Goal: Task Accomplishment & Management: Manage account settings

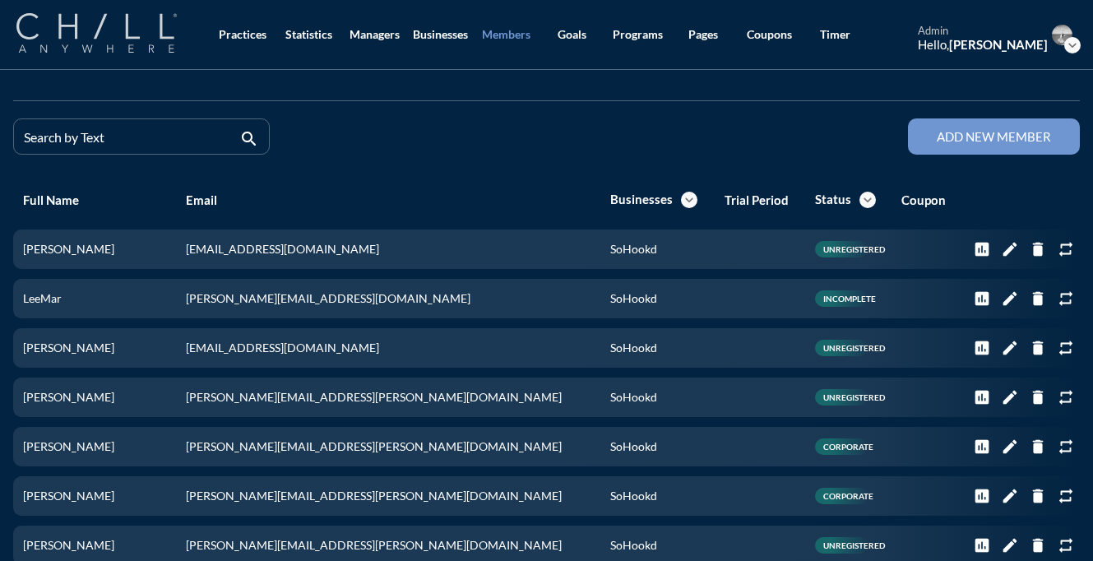
click at [118, 34] on img at bounding box center [96, 32] width 160 height 39
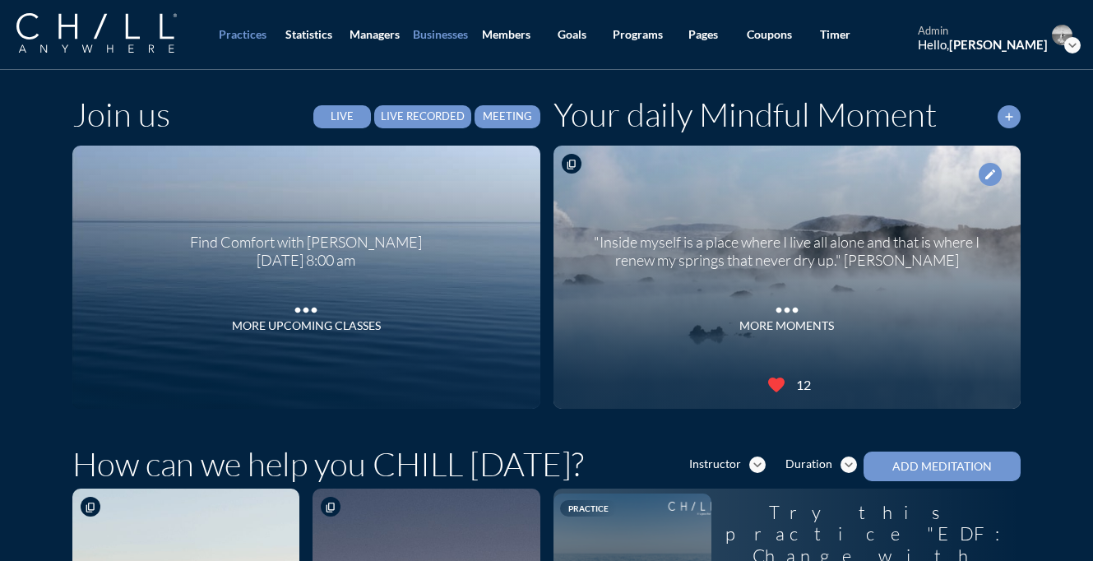
click at [434, 31] on div "Businesses" at bounding box center [440, 35] width 55 height 14
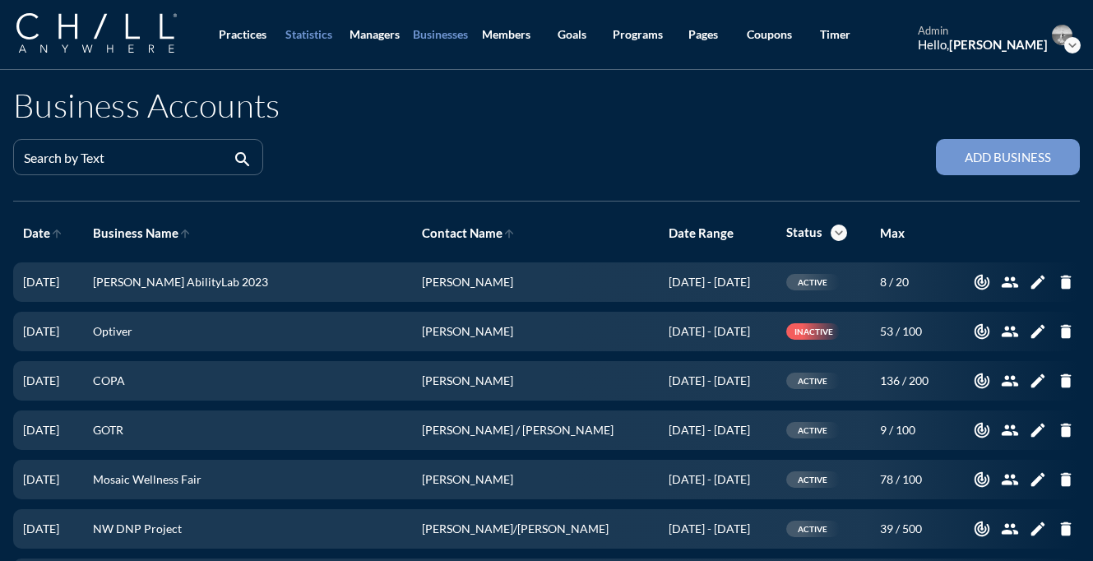
click at [304, 35] on div "Statistics" at bounding box center [308, 35] width 47 height 14
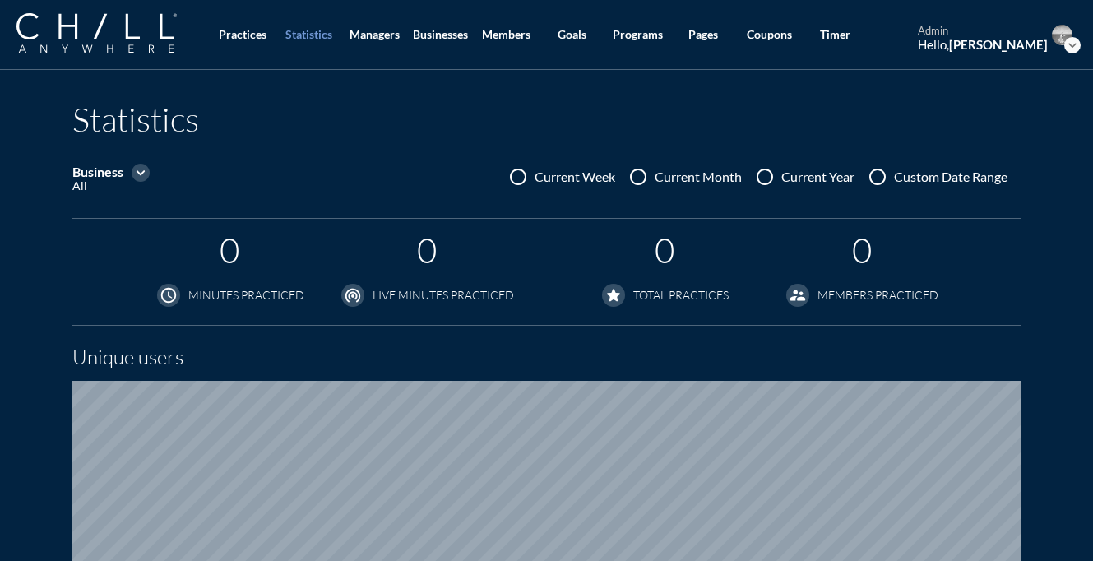
scroll to position [1048, 1093]
click at [146, 169] on icon "expand_more" at bounding box center [141, 173] width 18 height 18
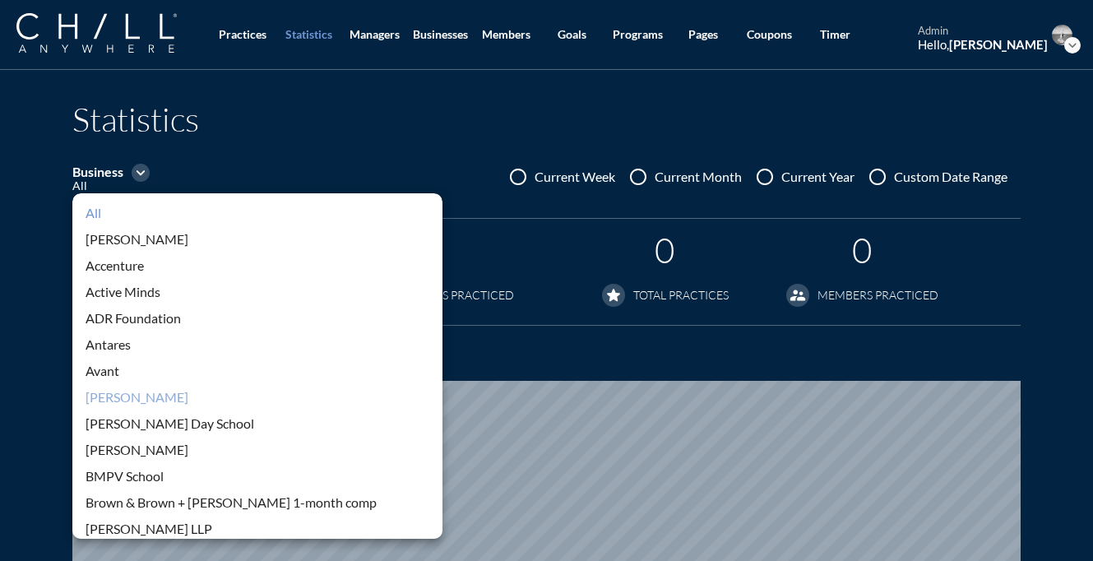
click at [115, 399] on div "[PERSON_NAME]" at bounding box center [258, 397] width 344 height 20
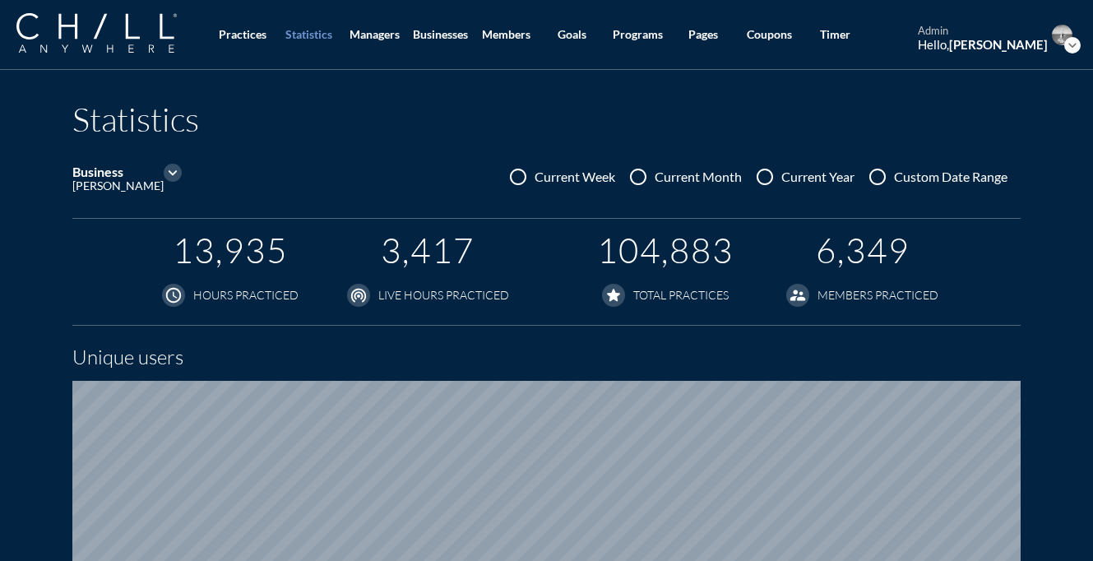
click at [889, 174] on div at bounding box center [877, 177] width 28 height 28
radio input "true"
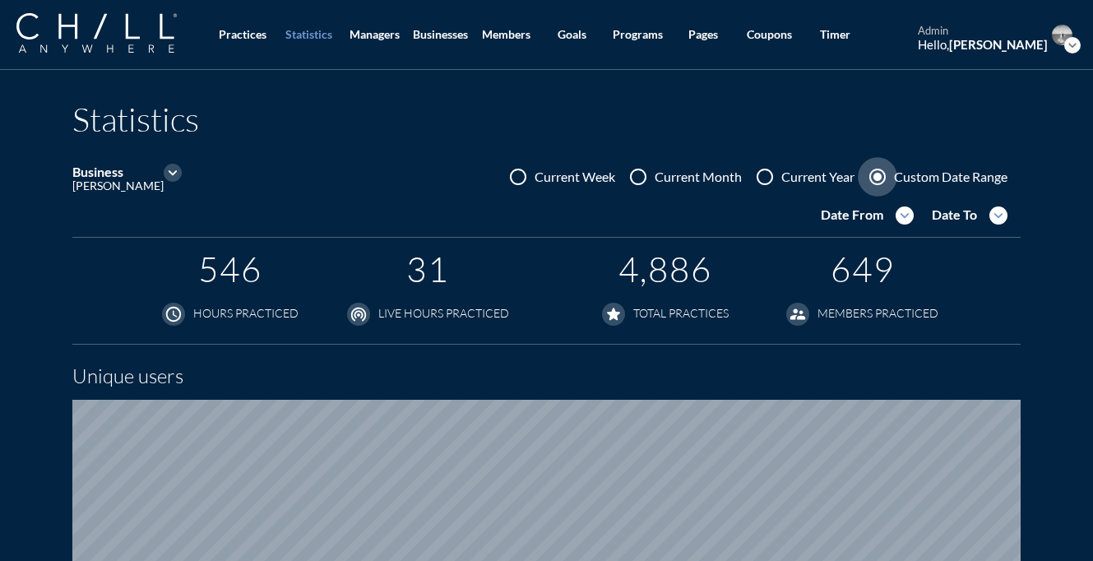
scroll to position [1067, 1093]
click at [903, 215] on icon "expand_more" at bounding box center [904, 215] width 18 height 18
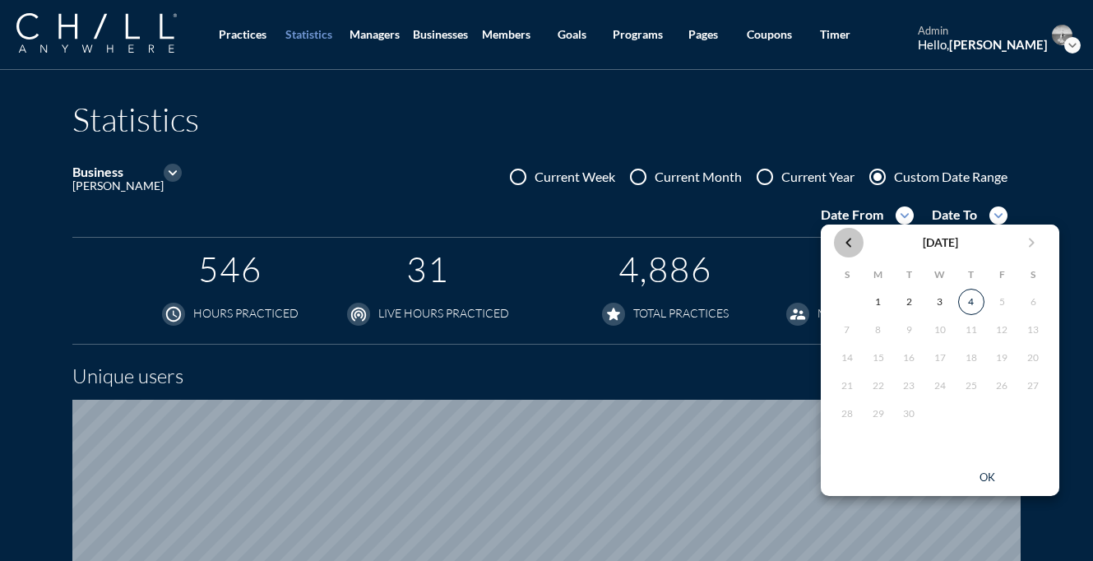
click at [852, 233] on icon "chevron_left" at bounding box center [849, 243] width 20 height 20
click at [992, 291] on td "1" at bounding box center [1003, 302] width 30 height 26
click at [1006, 312] on div "1" at bounding box center [1001, 302] width 26 height 26
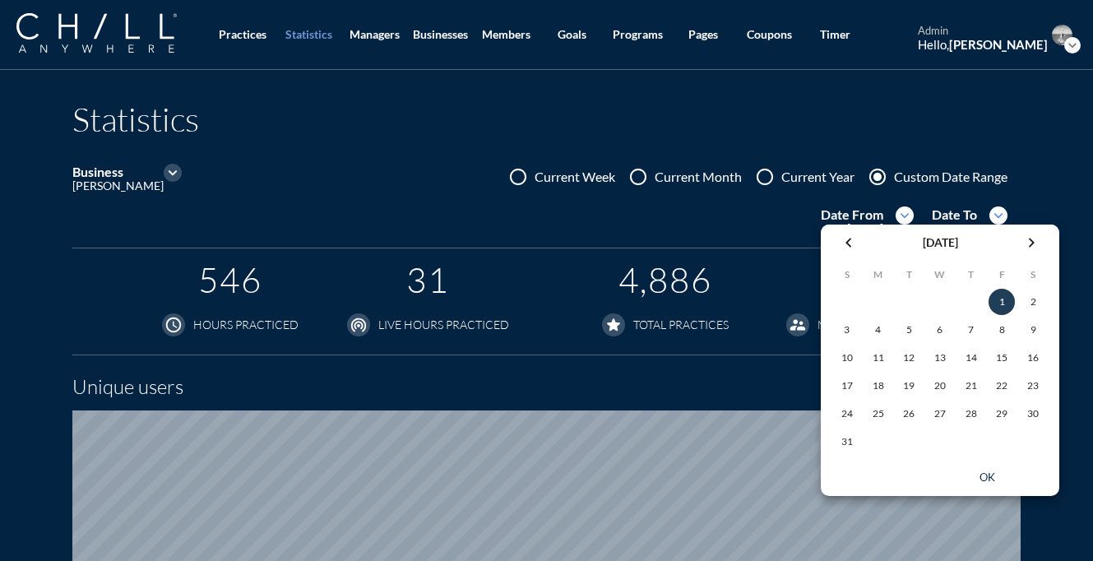
click at [983, 467] on button "ok" at bounding box center [987, 477] width 132 height 23
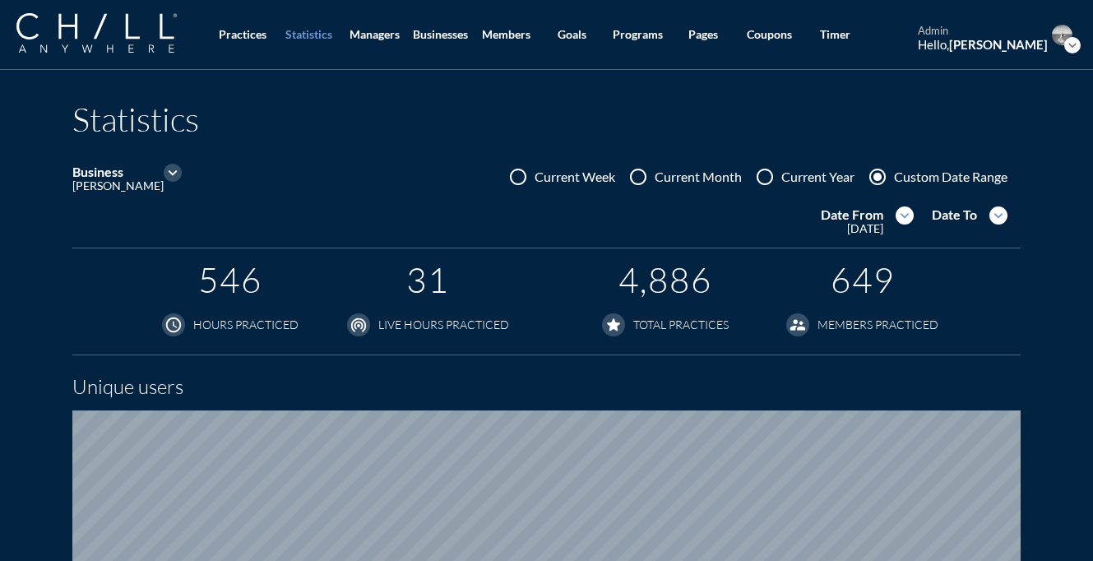
click at [994, 210] on icon "expand_more" at bounding box center [998, 215] width 18 height 18
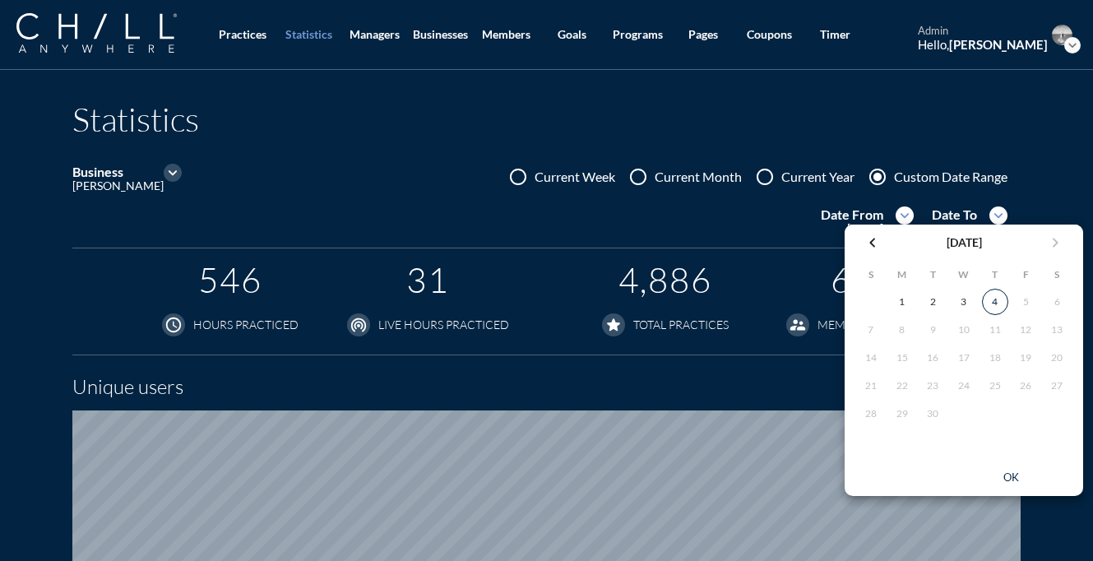
click at [873, 232] on button "chevron_left" at bounding box center [873, 243] width 30 height 30
click at [877, 438] on div "31" at bounding box center [871, 441] width 26 height 26
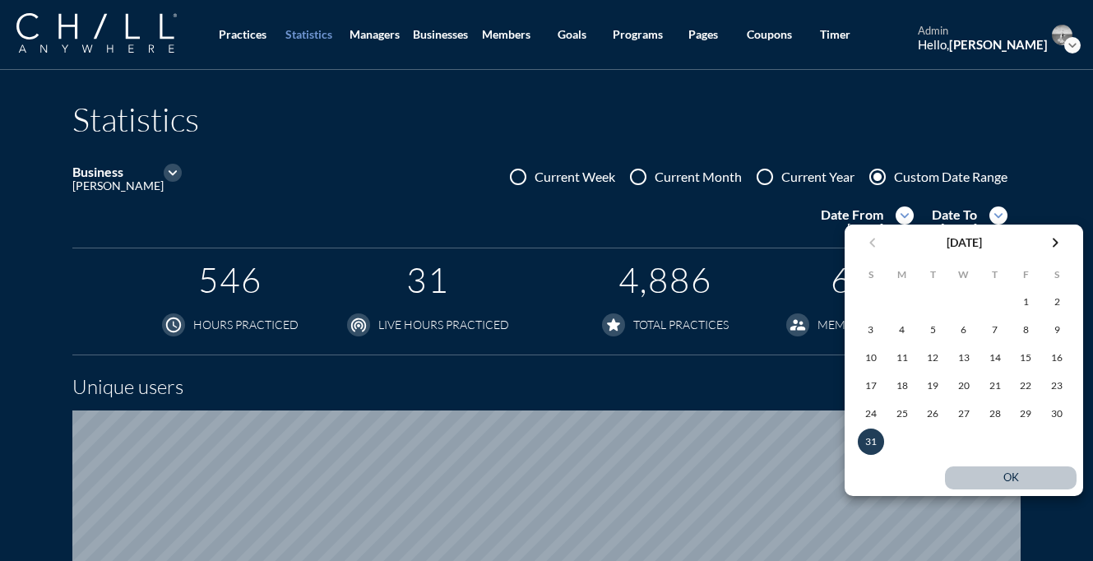
click at [1021, 488] on button "ok" at bounding box center [1011, 477] width 132 height 23
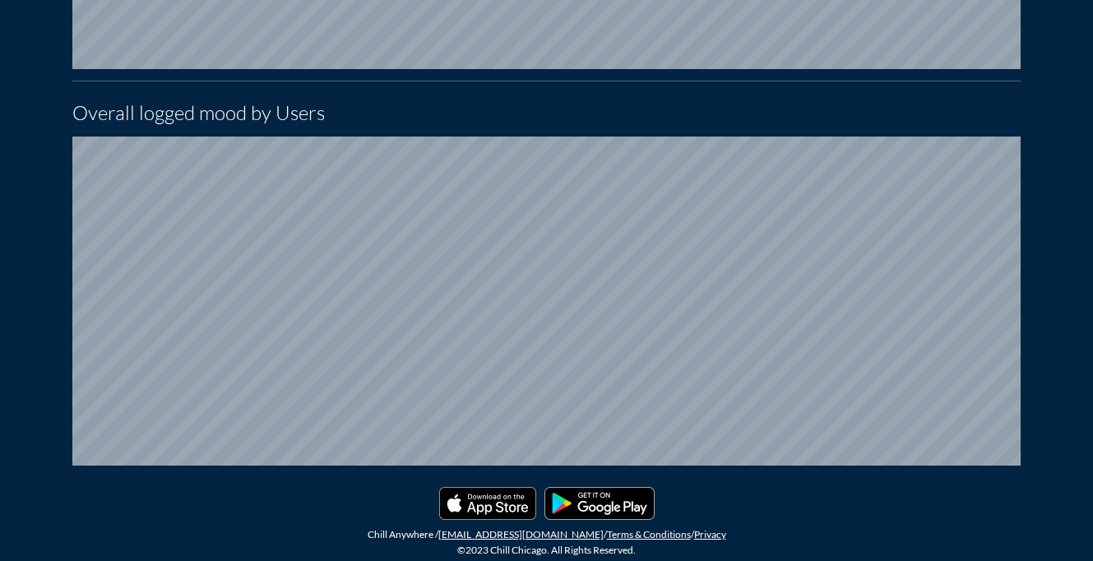
scroll to position [0, 0]
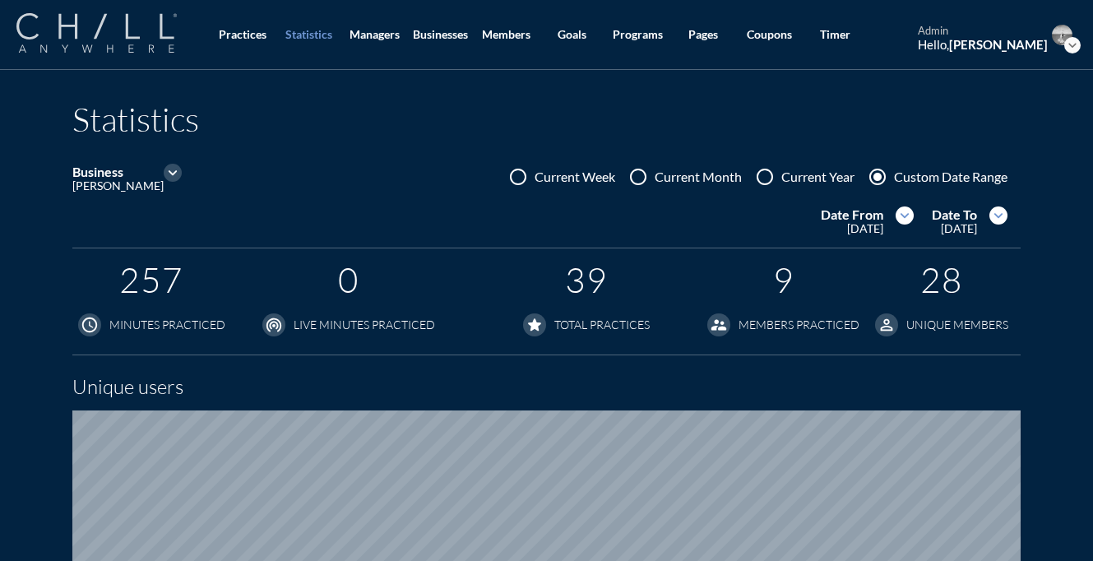
click at [137, 47] on img at bounding box center [96, 32] width 160 height 39
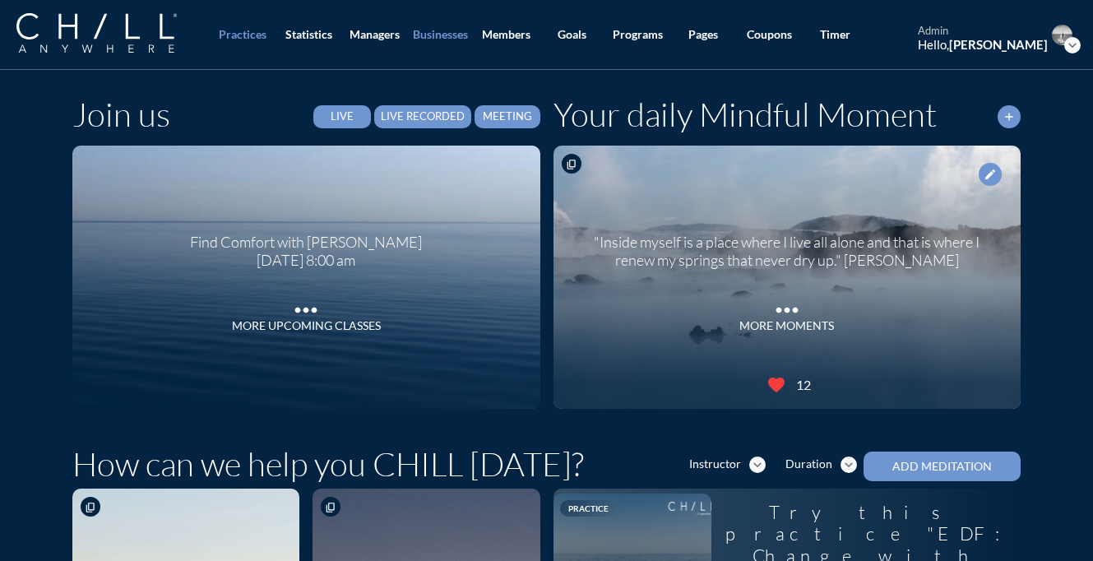
click at [448, 42] on link "Businesses" at bounding box center [440, 35] width 66 height 70
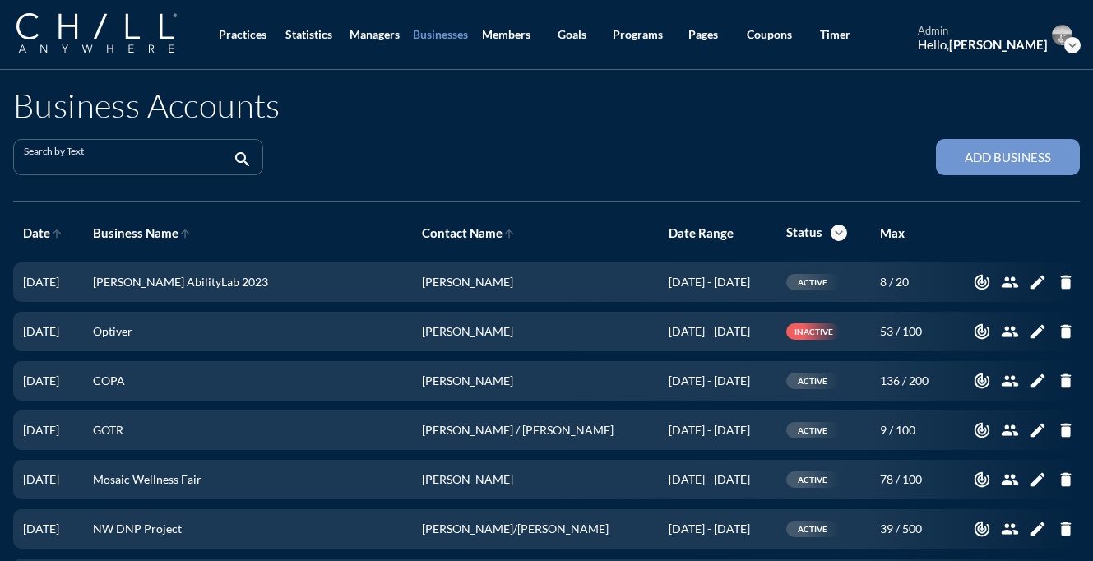
click at [197, 160] on input "Search by Text" at bounding box center [127, 164] width 206 height 21
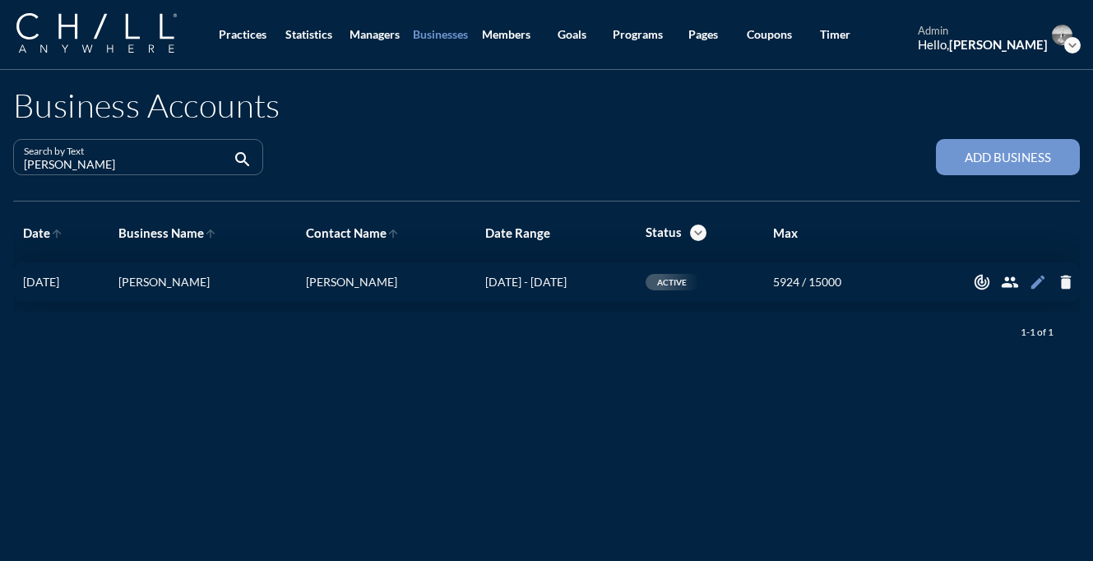
type input "[PERSON_NAME]"
click at [1037, 285] on icon "edit" at bounding box center [1038, 282] width 18 height 18
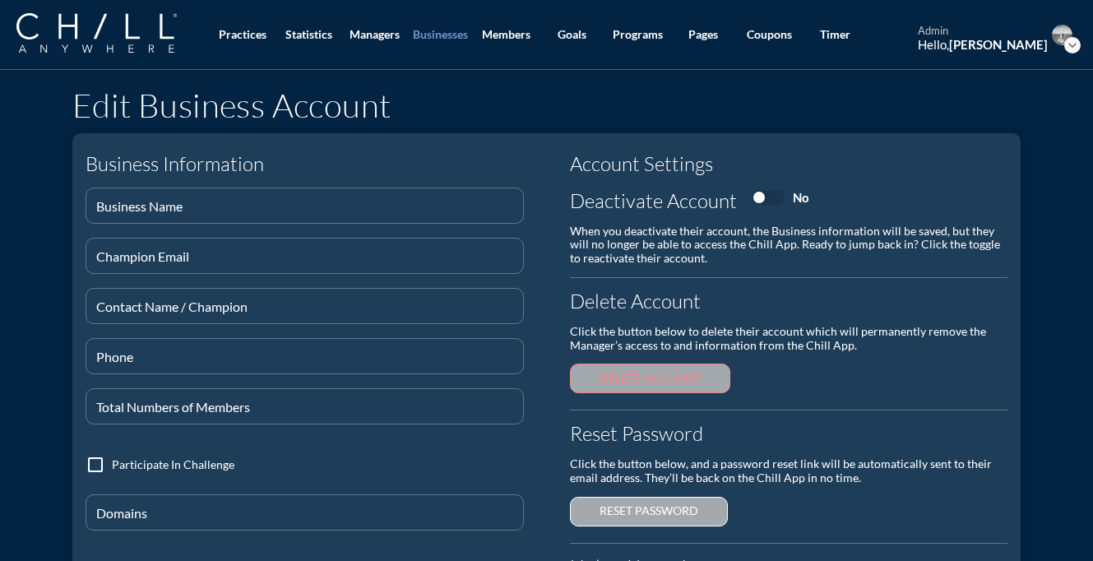
type input "[PERSON_NAME]"
type input "[EMAIL_ADDRESS][DOMAIN_NAME]"
type input "[PERSON_NAME]"
type input "[PHONE_NUMBER]"
type input "15000"
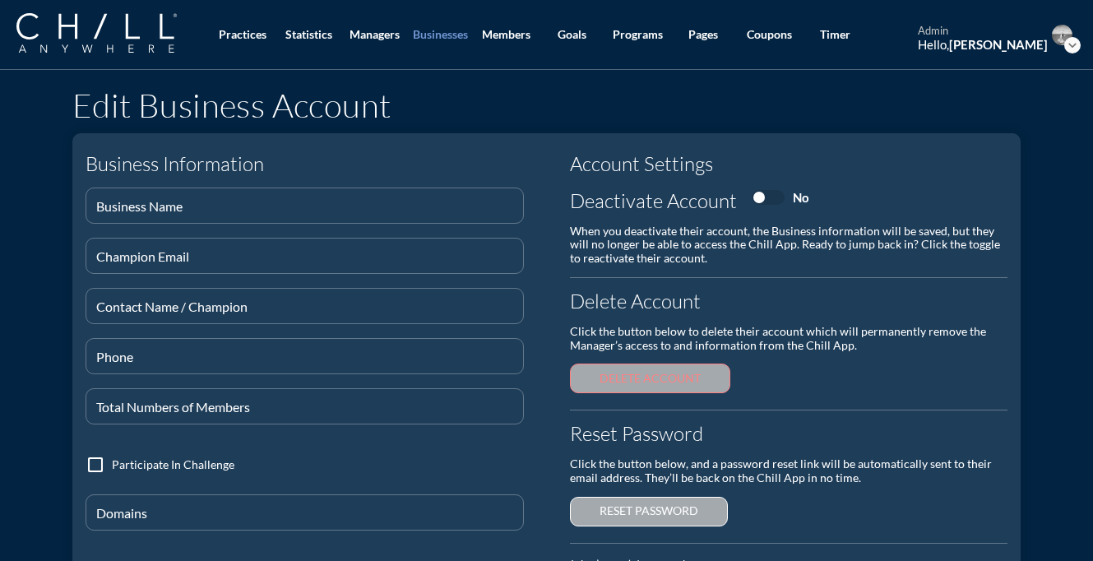
type input "@[DOMAIN_NAME]"
checkbox input "true"
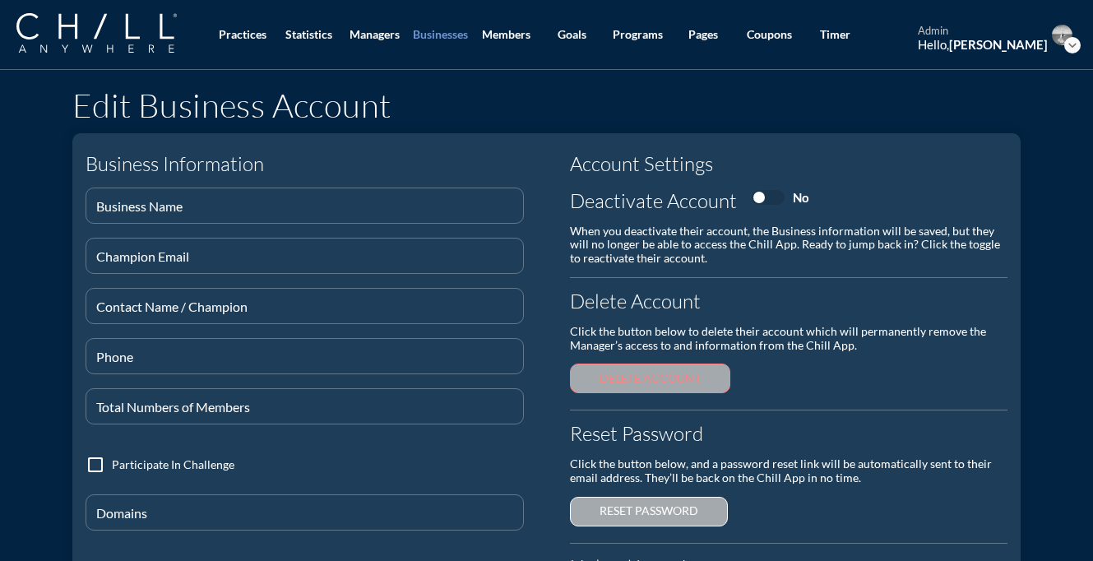
checkbox input "true"
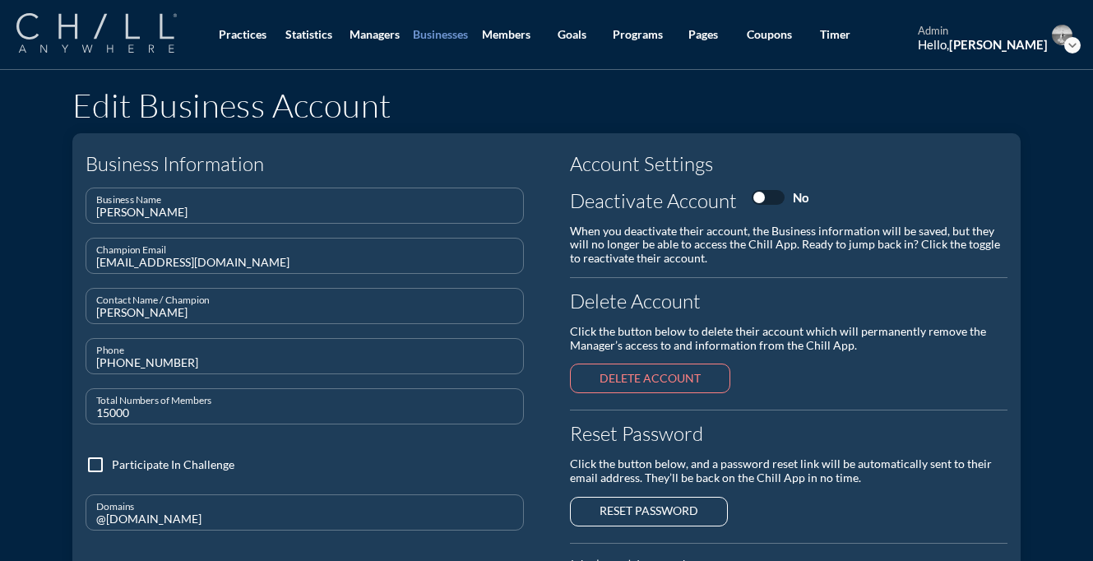
click at [132, 46] on img at bounding box center [96, 32] width 160 height 39
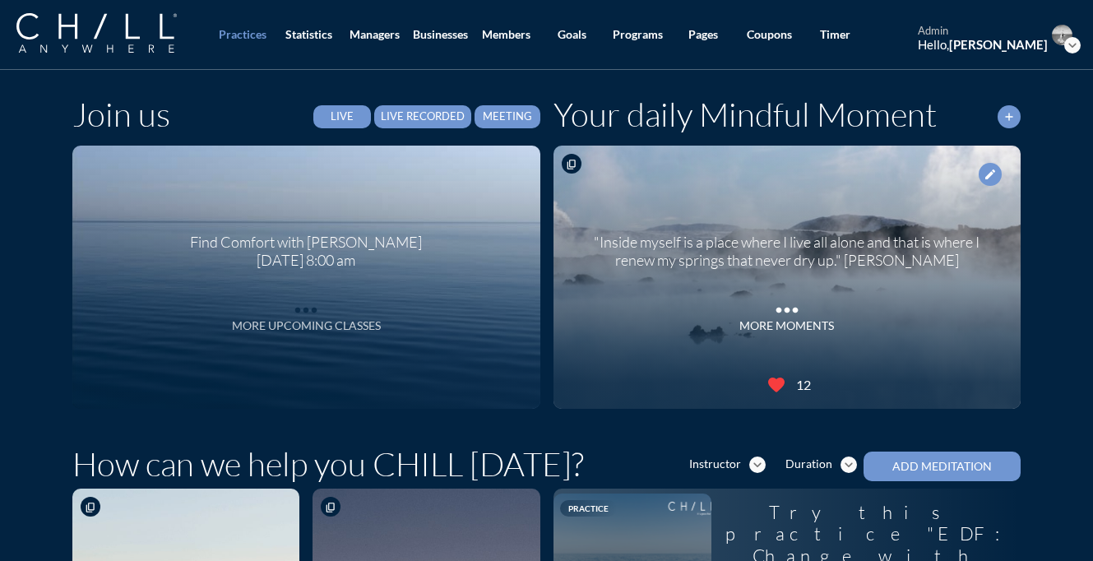
click at [309, 308] on icon "more_horiz" at bounding box center [305, 306] width 33 height 25
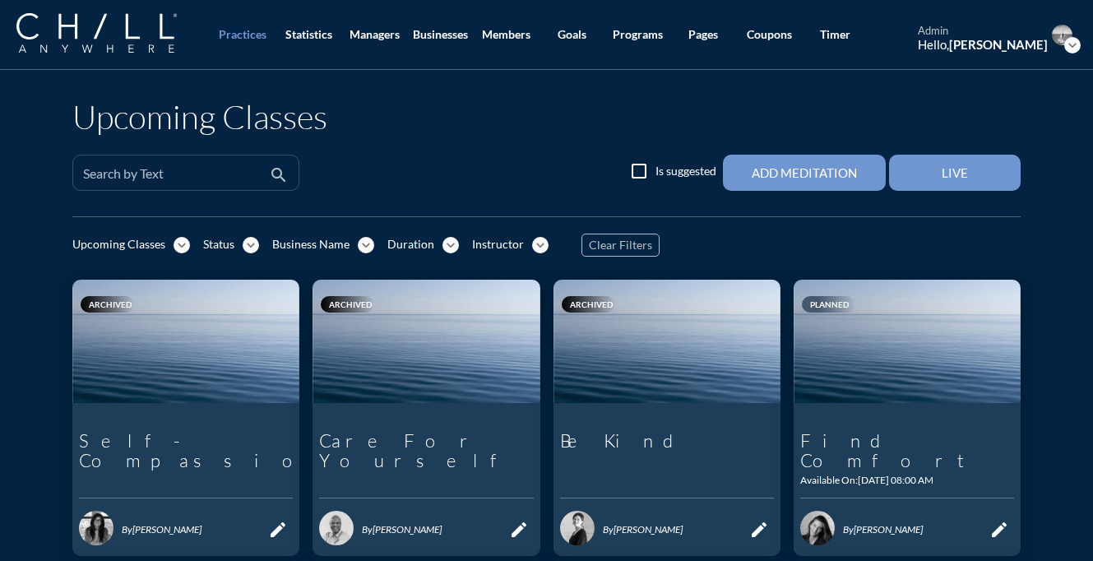
click at [232, 169] on input "Search by Text" at bounding box center [174, 179] width 183 height 21
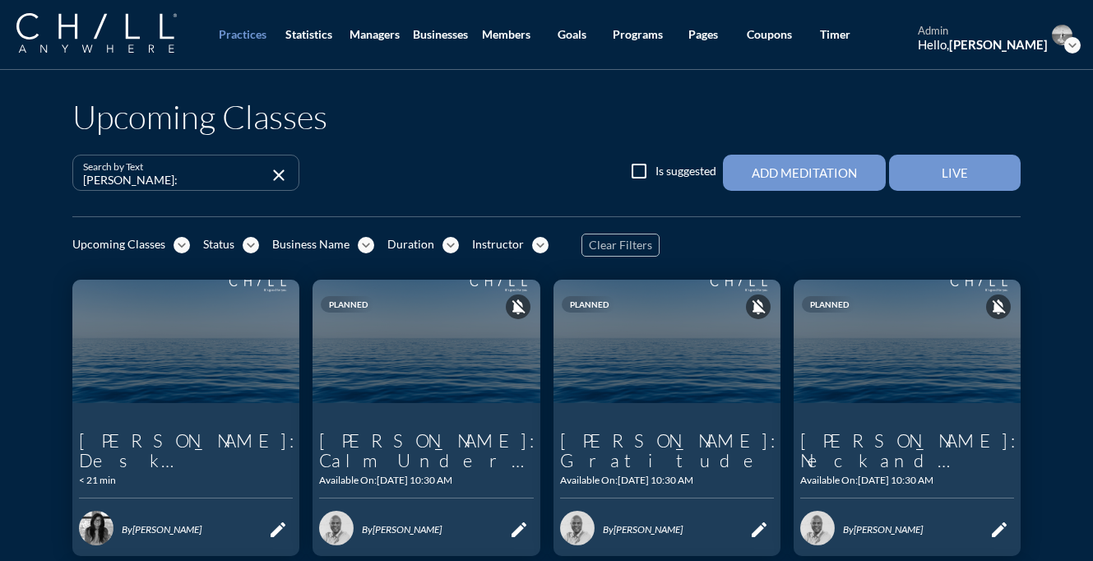
scroll to position [14, 0]
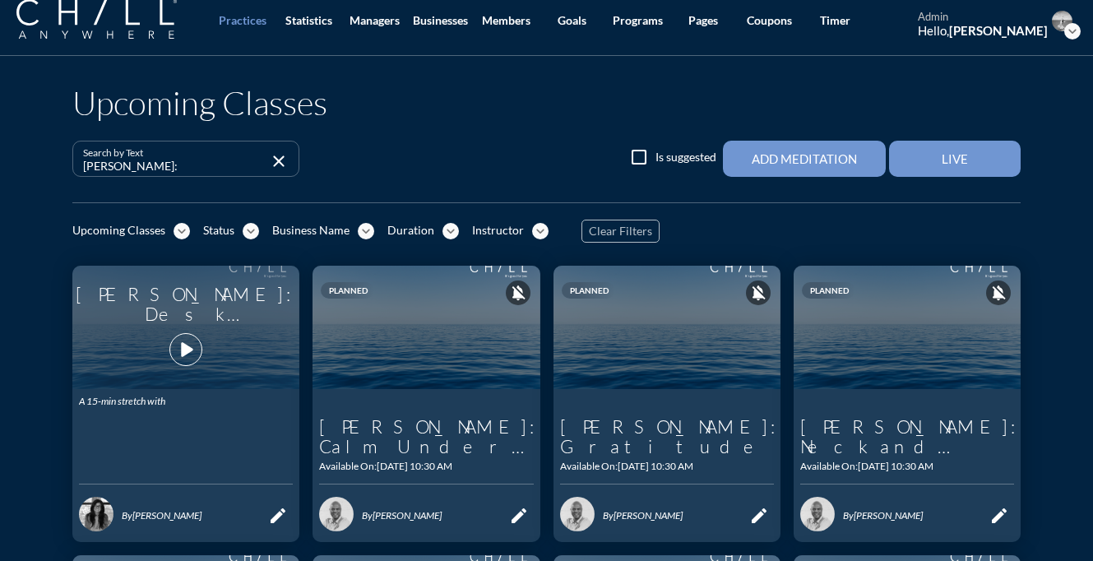
type input "[PERSON_NAME]:"
click at [190, 345] on icon "play_arrow" at bounding box center [186, 349] width 28 height 28
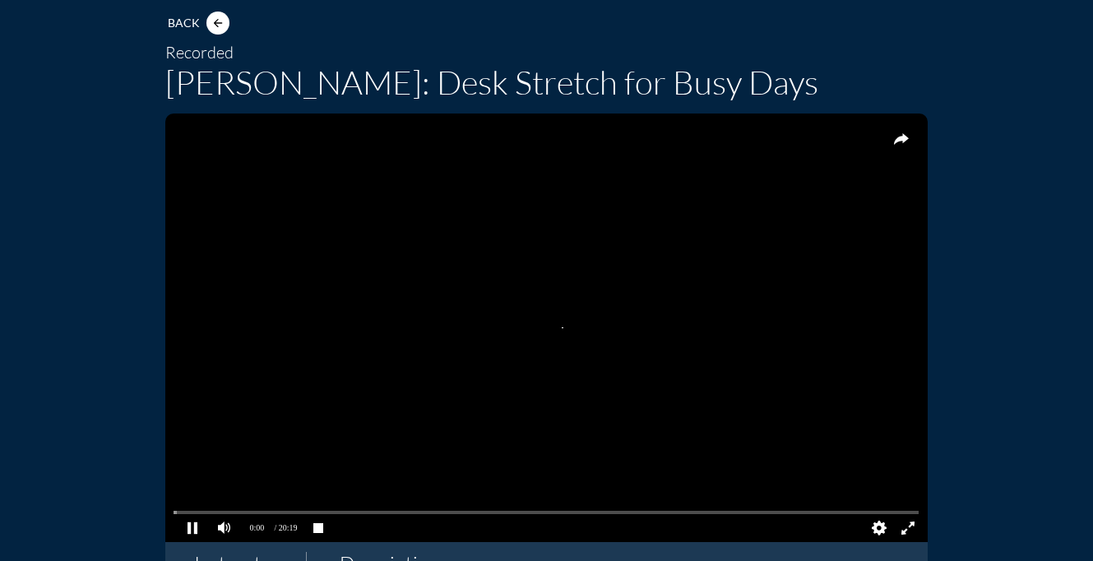
scroll to position [102, 0]
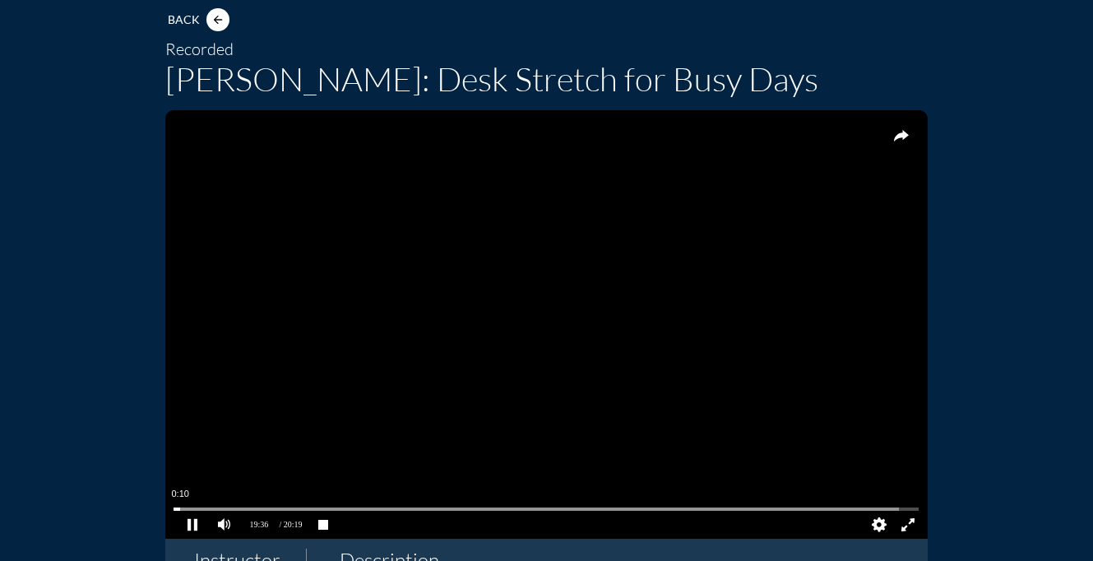
click at [180, 508] on pjsdiv at bounding box center [545, 509] width 745 height 12
click at [178, 508] on pjsdiv at bounding box center [545, 509] width 745 height 12
click at [176, 510] on pjsdiv at bounding box center [545, 509] width 745 height 12
click at [182, 510] on pjsdiv at bounding box center [545, 509] width 745 height 12
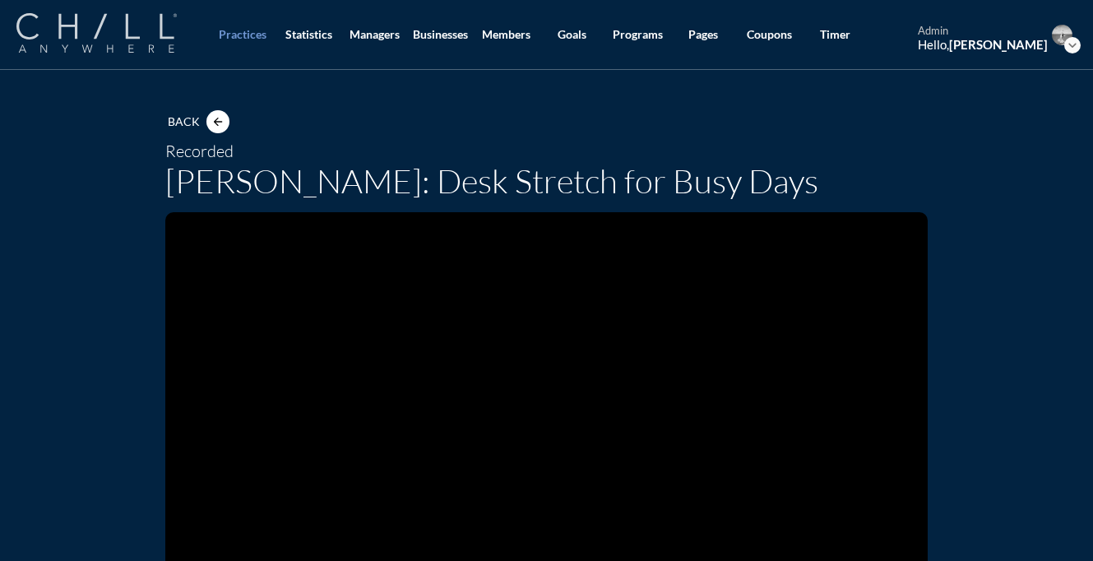
click at [132, 44] on img at bounding box center [96, 32] width 160 height 39
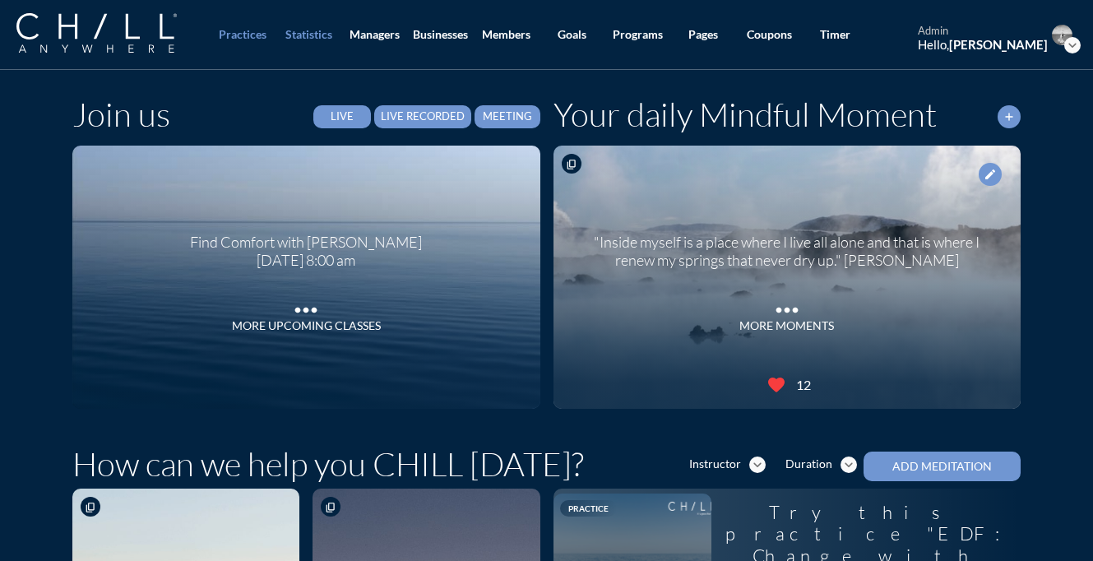
click at [314, 33] on div "Statistics" at bounding box center [308, 35] width 47 height 14
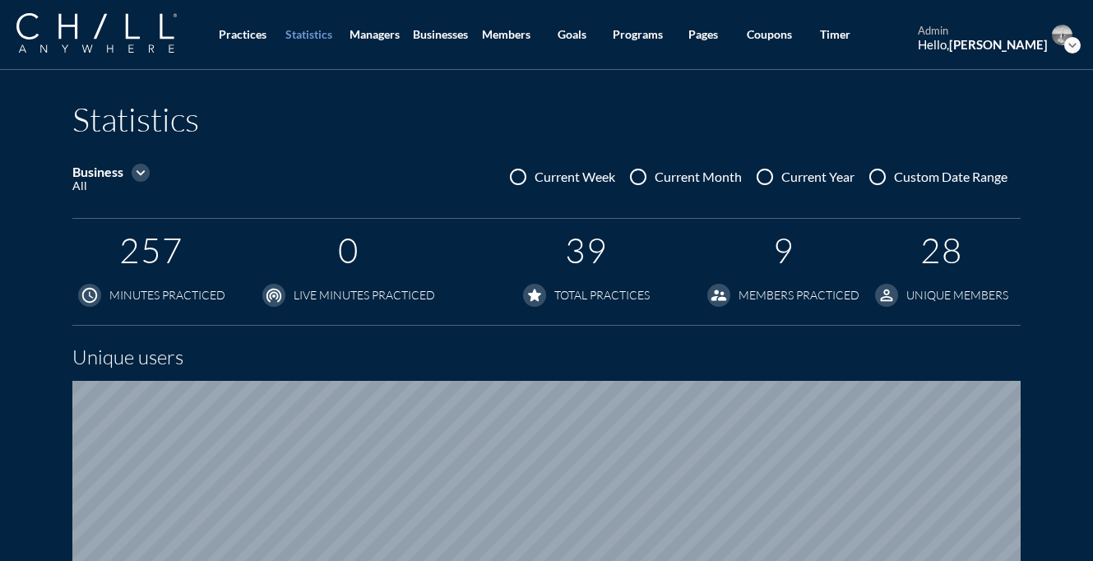
scroll to position [1048, 1093]
click at [139, 175] on icon "expand_more" at bounding box center [141, 173] width 18 height 18
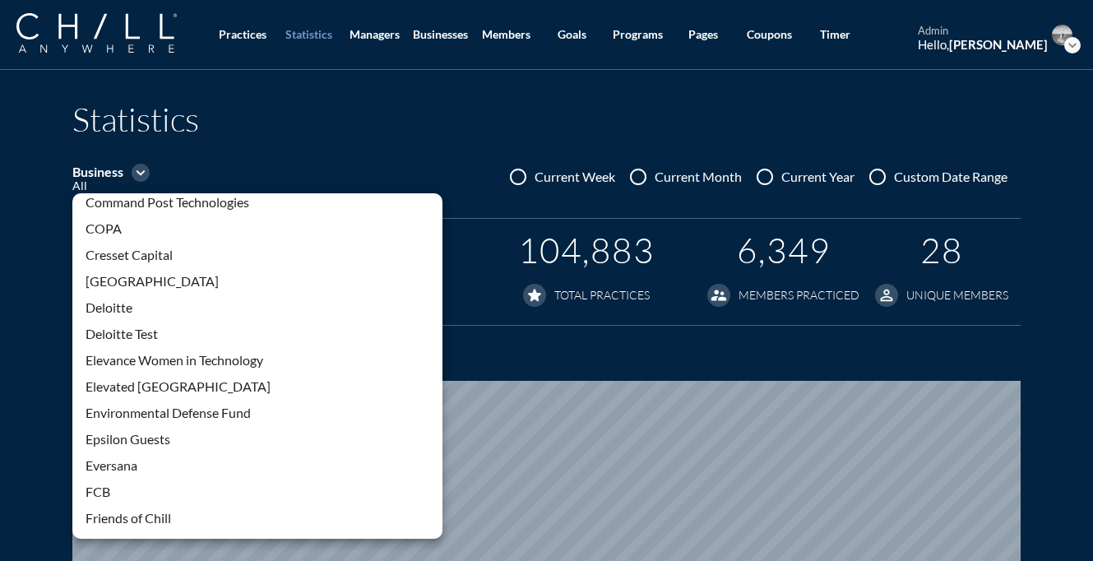
scroll to position [1013, 0]
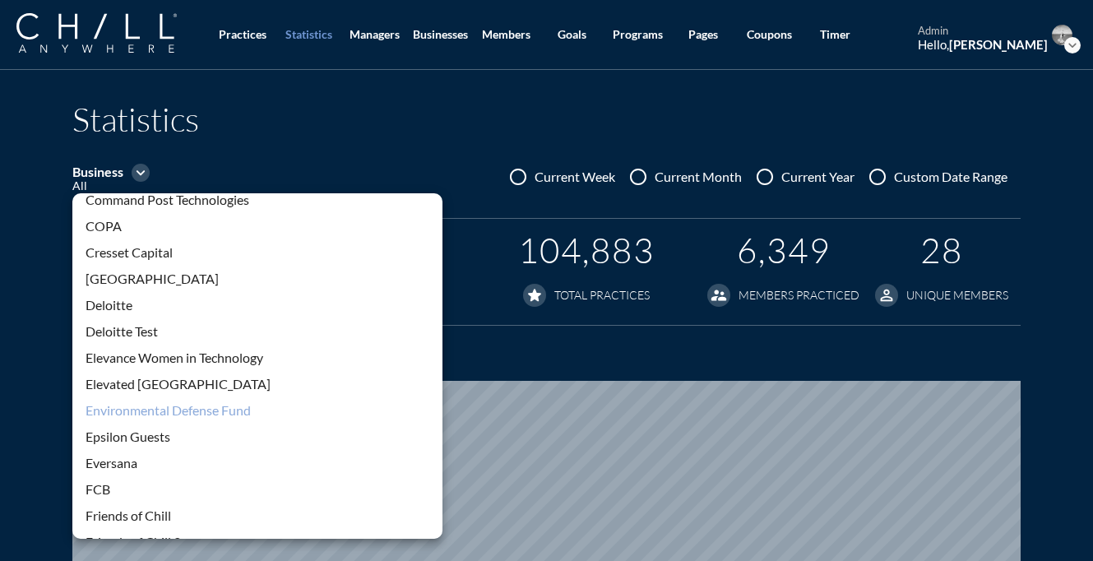
click at [159, 414] on div "Environmental Defense Fund" at bounding box center [258, 410] width 344 height 20
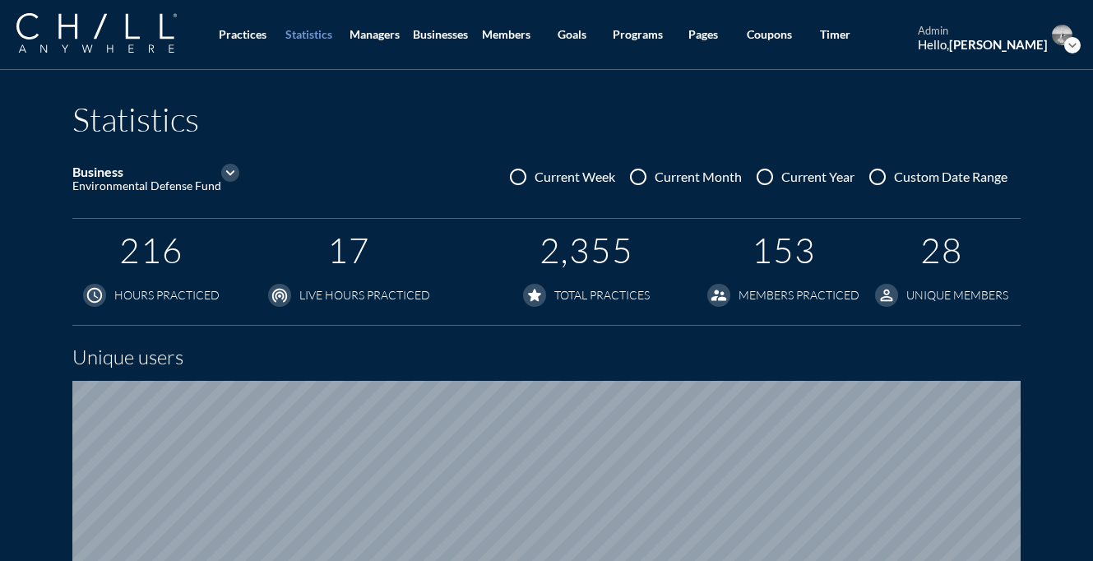
scroll to position [1048, 1093]
click at [867, 181] on div at bounding box center [877, 177] width 28 height 28
radio input "true"
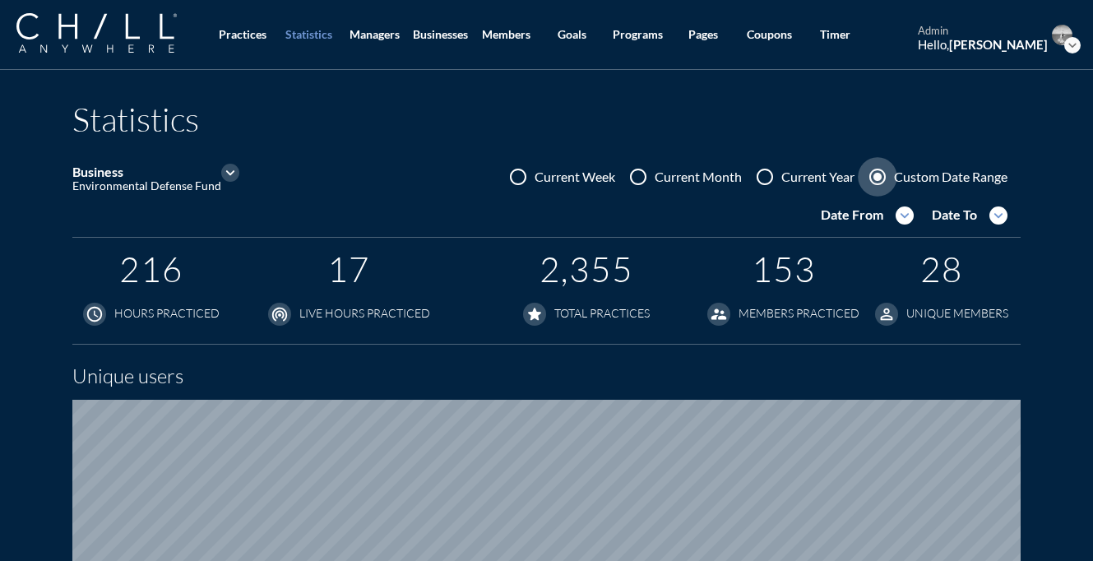
scroll to position [1067, 1093]
click at [901, 220] on icon "expand_more" at bounding box center [904, 215] width 18 height 18
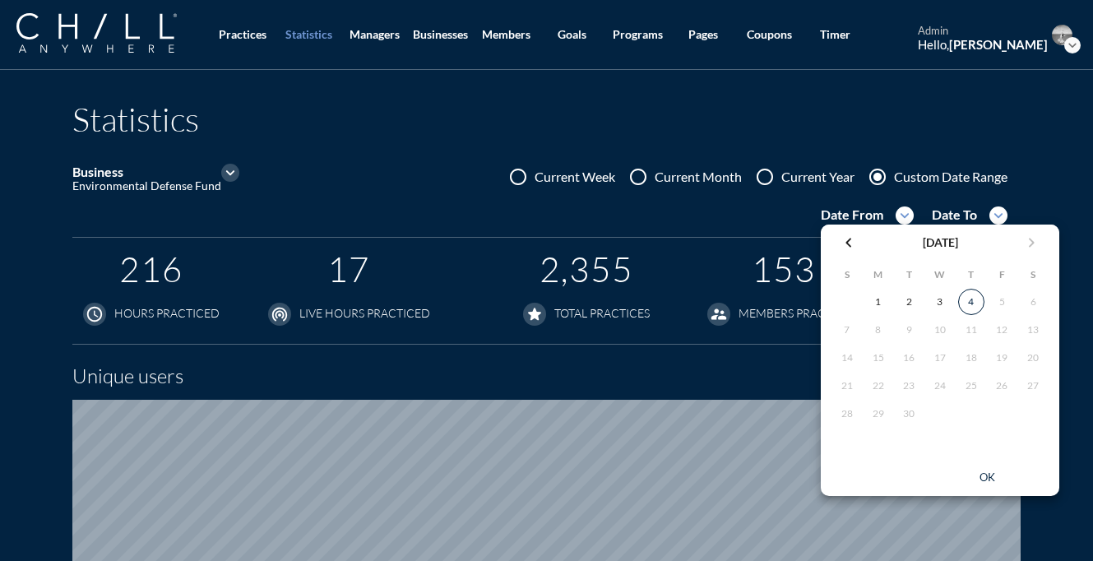
click at [852, 241] on icon "chevron_left" at bounding box center [849, 243] width 20 height 20
click at [995, 303] on div "1" at bounding box center [1001, 302] width 26 height 26
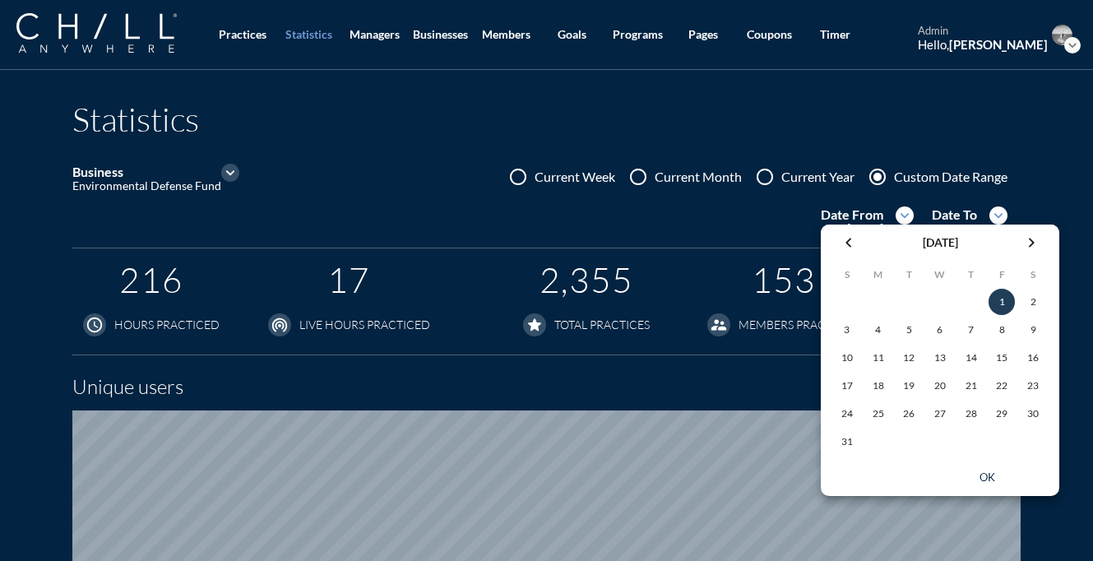
click at [980, 473] on div "ok" at bounding box center [987, 477] width 74 height 13
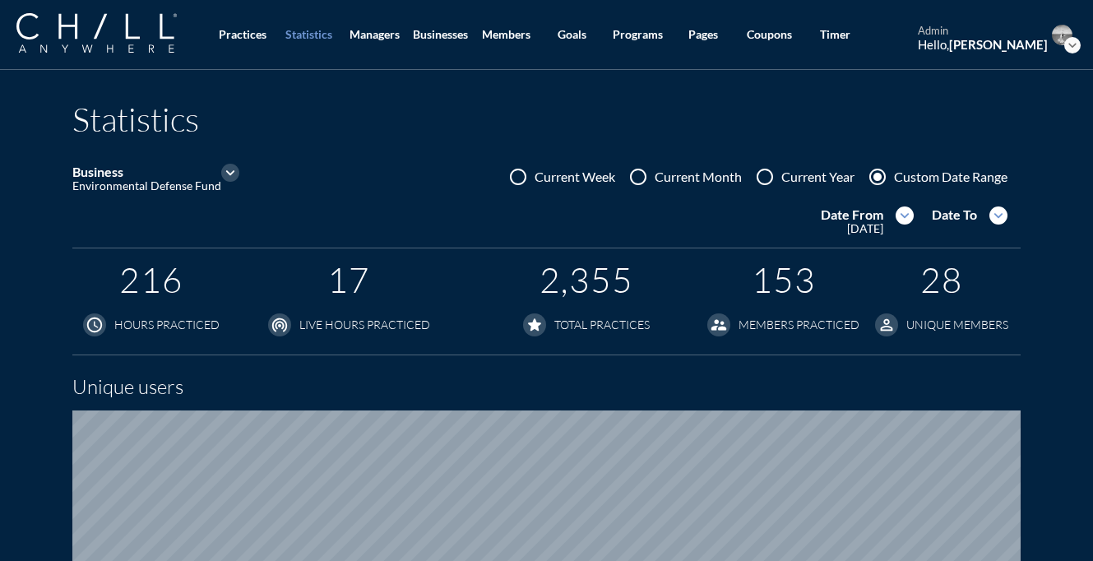
click at [1001, 211] on icon "expand_more" at bounding box center [998, 215] width 18 height 18
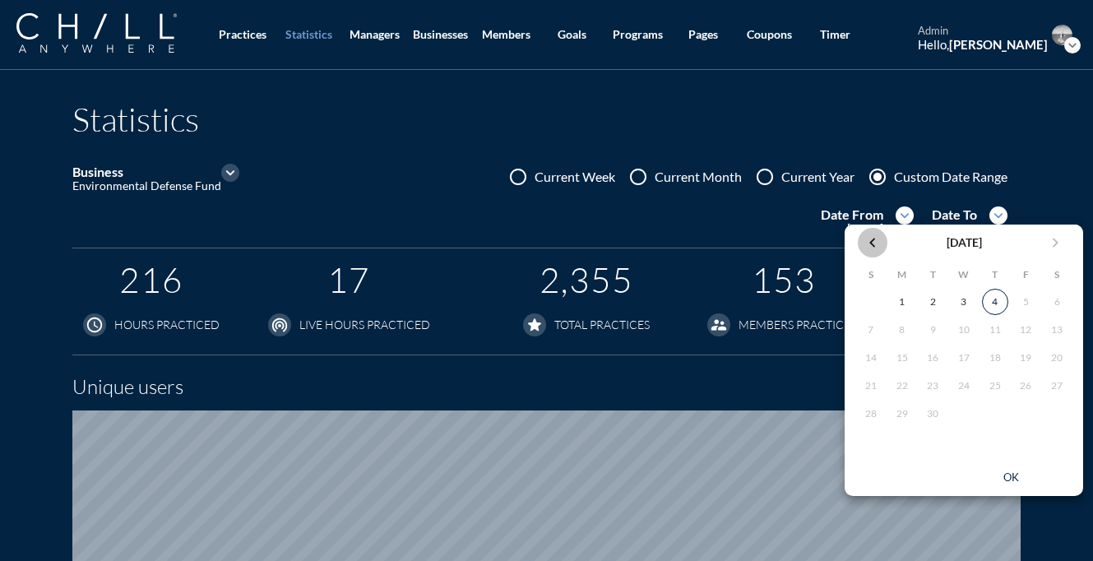
click at [877, 239] on icon "chevron_left" at bounding box center [873, 243] width 20 height 20
click at [874, 440] on div "31" at bounding box center [871, 441] width 26 height 26
click at [1009, 479] on div "ok" at bounding box center [1011, 477] width 74 height 13
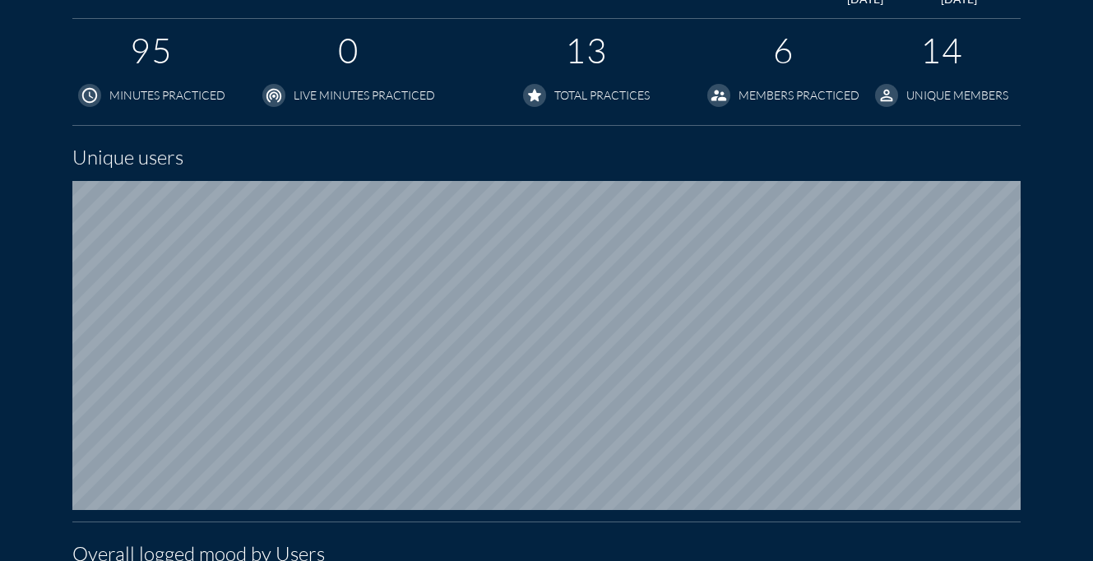
scroll to position [0, 0]
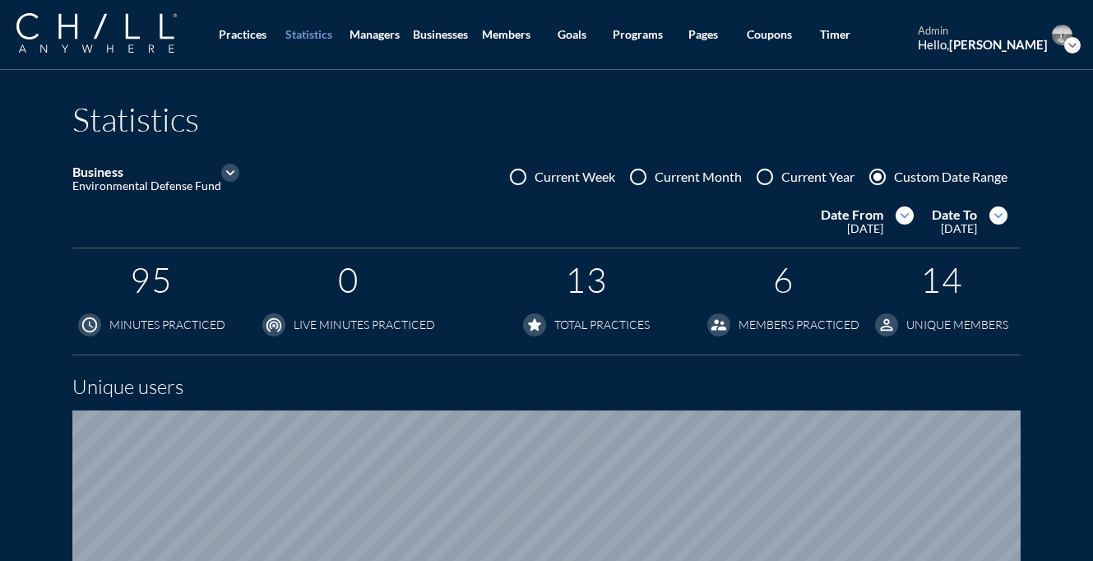
click at [227, 171] on icon "expand_more" at bounding box center [230, 173] width 18 height 18
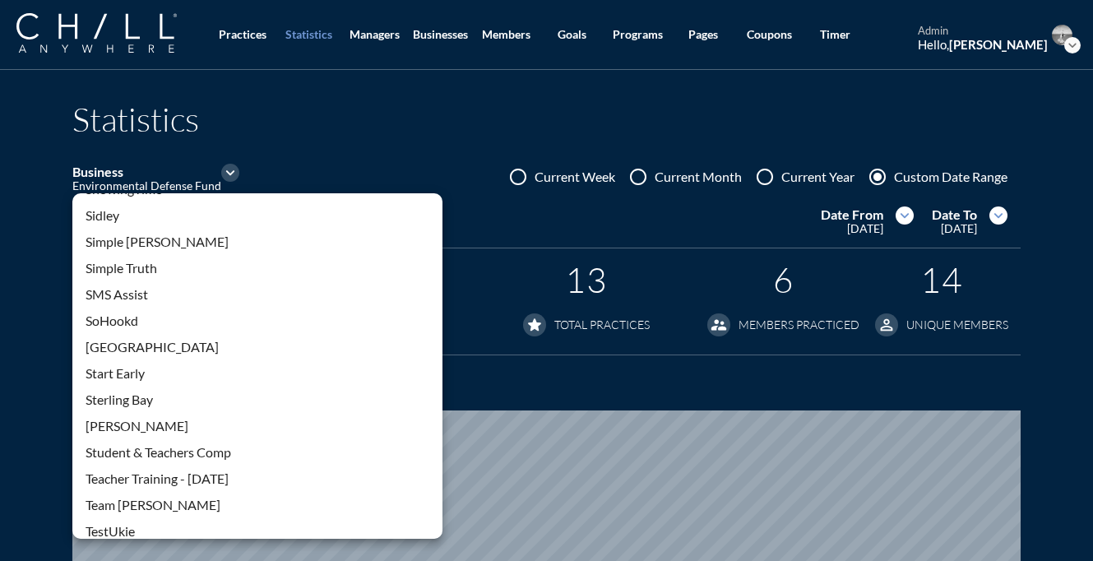
scroll to position [3077, 0]
click at [166, 377] on div "Start Early" at bounding box center [258, 373] width 344 height 20
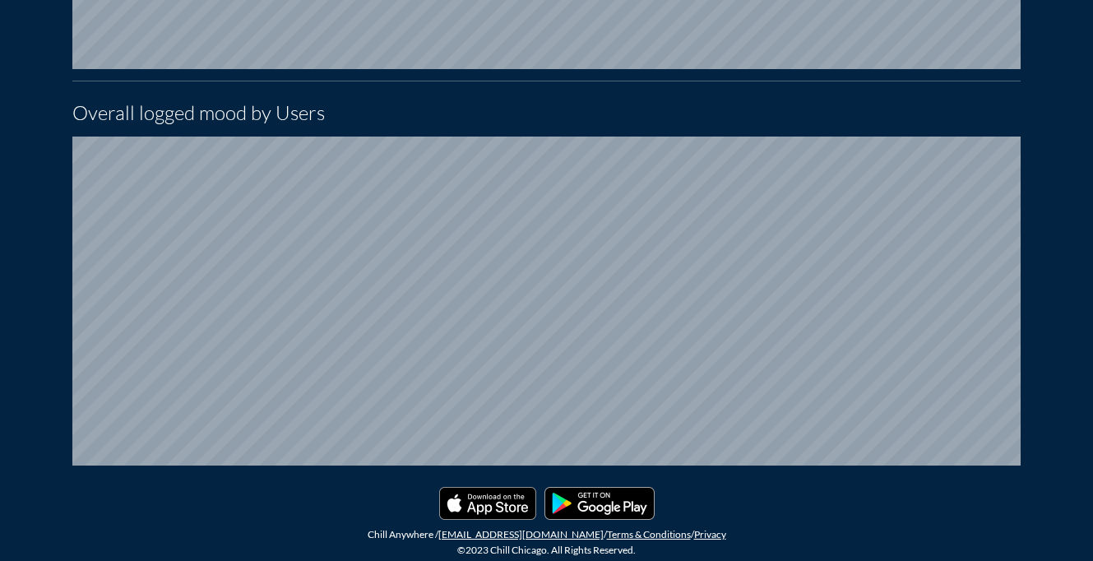
scroll to position [0, 0]
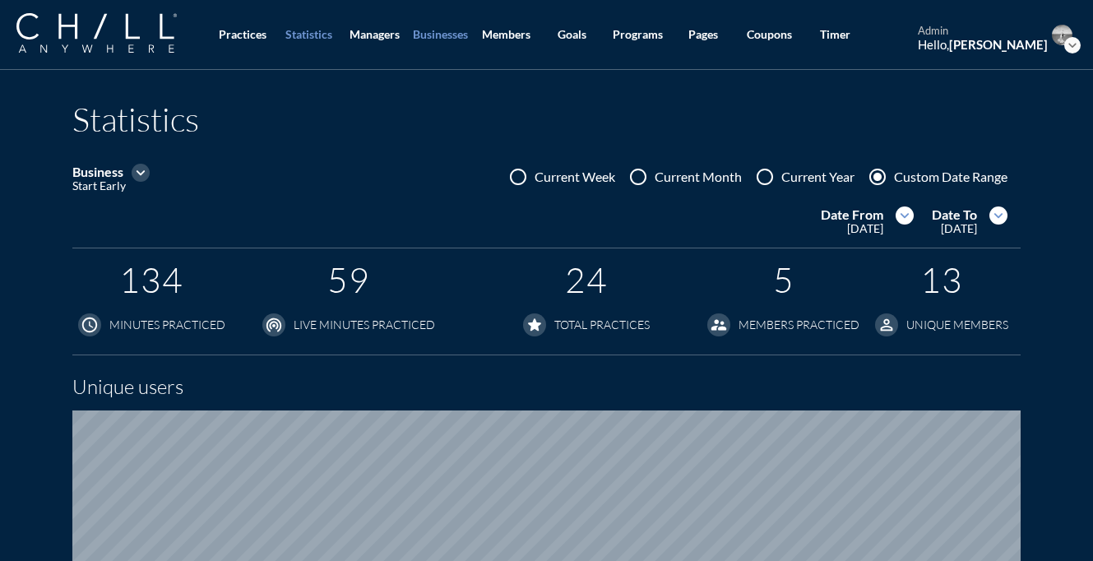
click at [423, 35] on div "Businesses" at bounding box center [440, 35] width 55 height 14
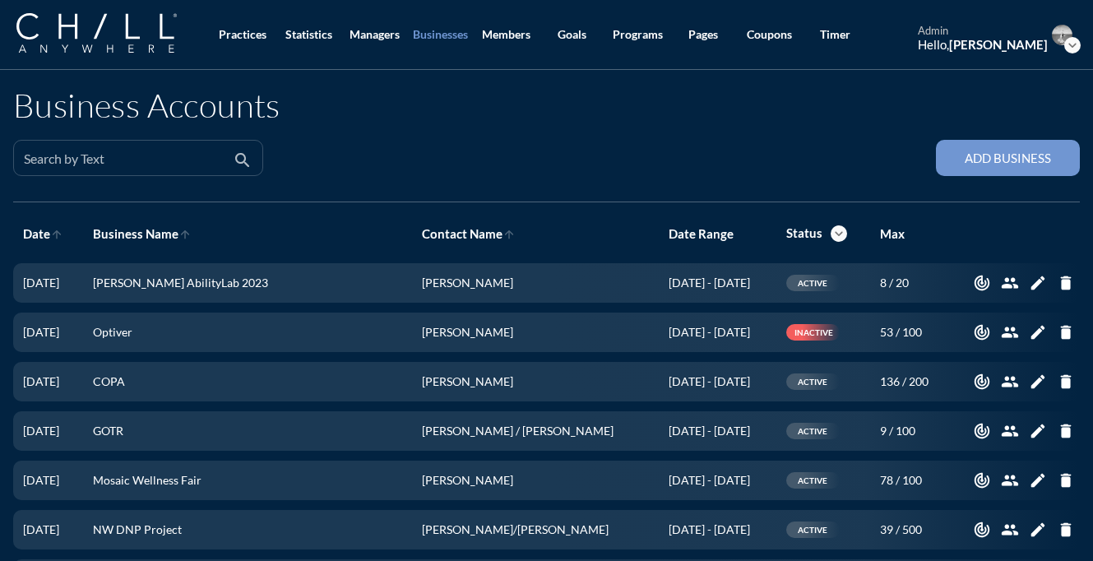
click at [223, 157] on input "Search by Text" at bounding box center [127, 165] width 206 height 21
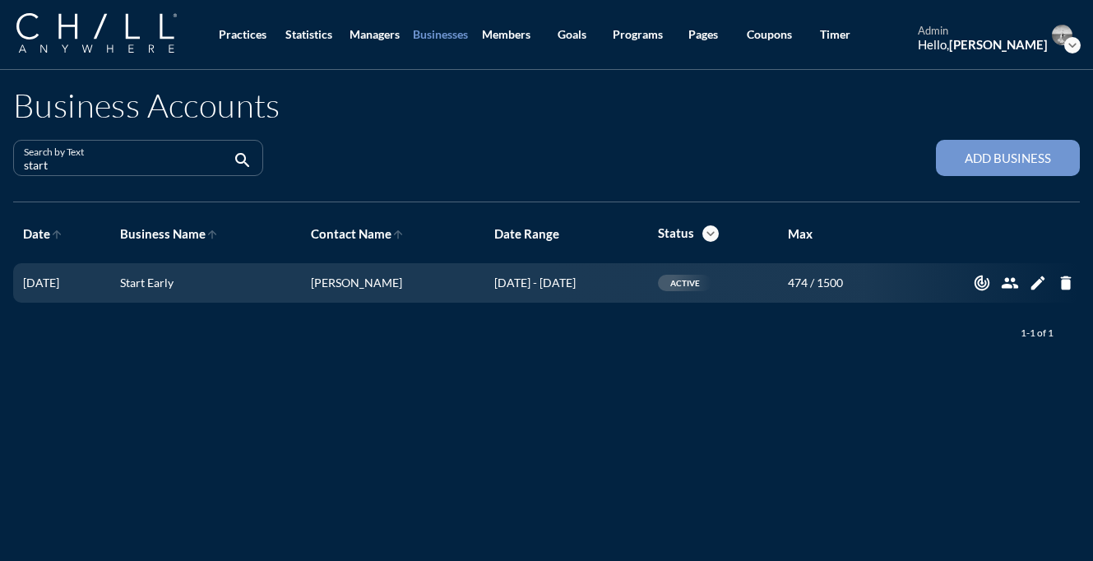
drag, startPoint x: 147, startPoint y: 168, endPoint x: 1, endPoint y: 165, distance: 146.4
click at [0, 168] on html "All Active Inactive Reset Password Are you sure you want to reset password for …" at bounding box center [546, 280] width 1093 height 561
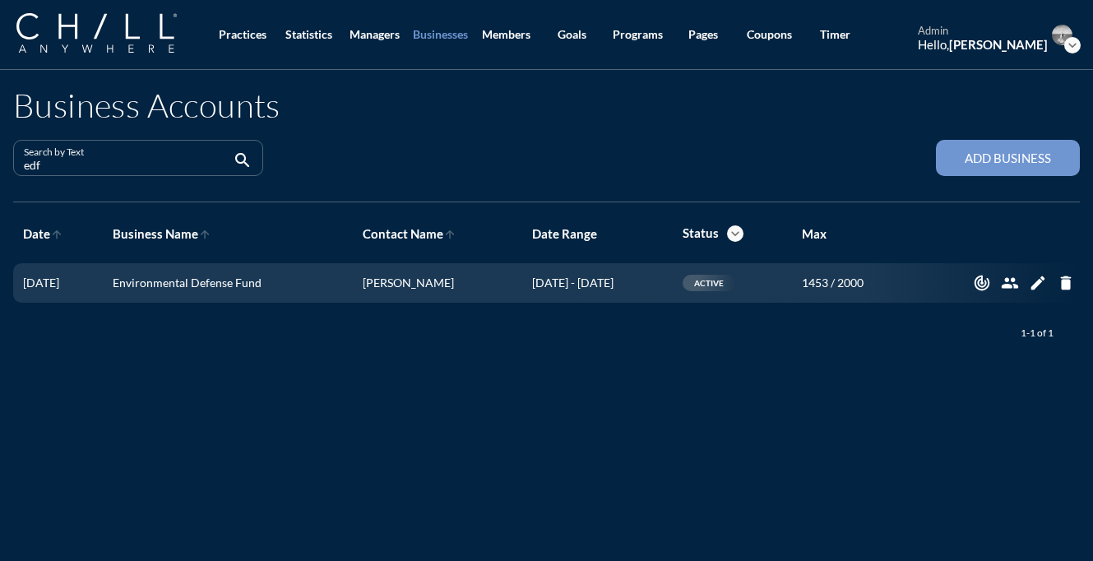
type input "edf"
click at [148, 29] on img at bounding box center [96, 32] width 160 height 39
